Goal: Find specific page/section

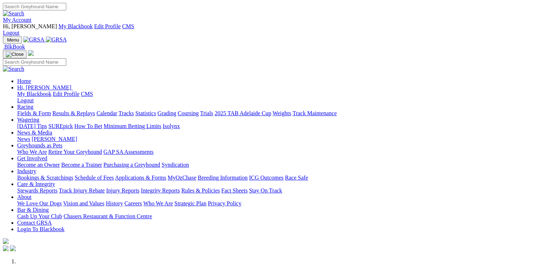
click at [55, 181] on link "Care & Integrity" at bounding box center [36, 184] width 38 height 6
click at [57, 188] on link "Stewards Reports" at bounding box center [37, 191] width 40 height 6
